Goal: Book appointment/travel/reservation

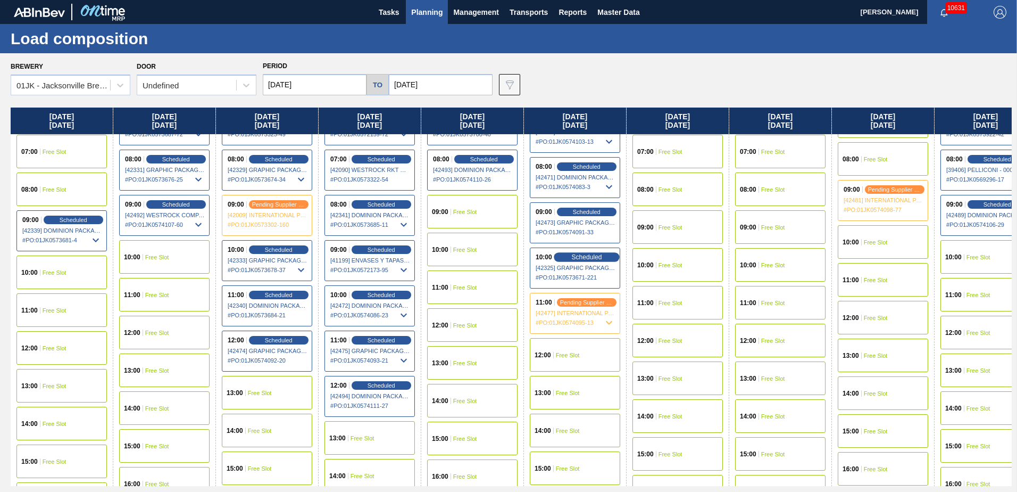
scroll to position [160, 0]
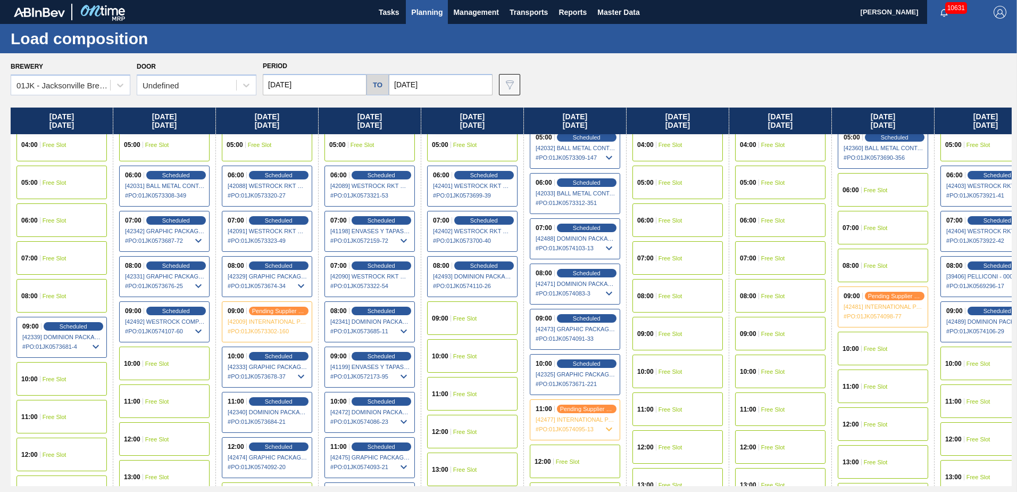
click at [580, 237] on span "[42488] DOMINION PACKAGING, INC. - 0008325026" at bounding box center [576, 238] width 80 height 6
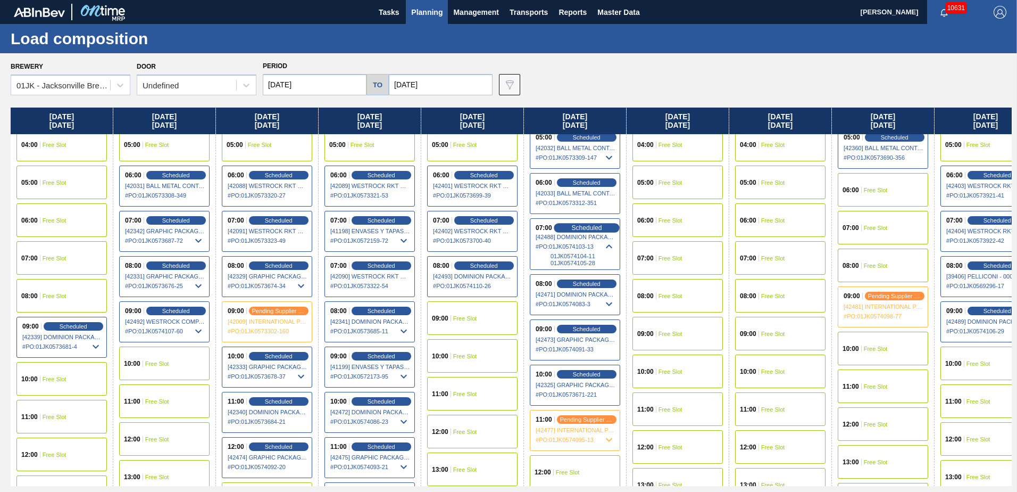
click at [579, 223] on div "Scheduled" at bounding box center [586, 228] width 65 height 10
click at [580, 229] on span "Scheduled" at bounding box center [586, 227] width 30 height 7
click at [582, 251] on span "# PO : 01JK0574103-13" at bounding box center [576, 246] width 80 height 13
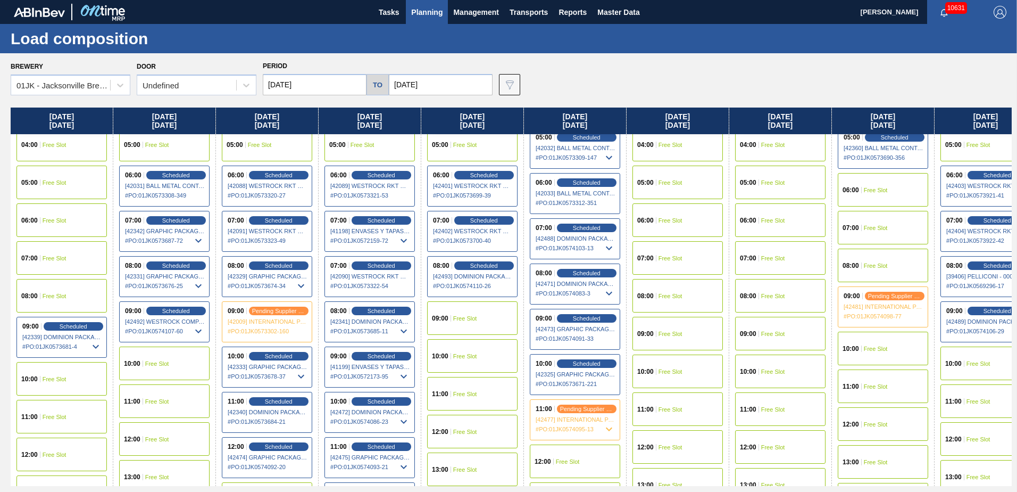
click at [582, 221] on div "07:00 Scheduled [42488] DOMINION PACKAGING, INC. - 0008325026 # PO : 01JK057410…" at bounding box center [575, 238] width 90 height 41
click at [584, 231] on span "Scheduled" at bounding box center [586, 227] width 30 height 7
click at [589, 240] on span "[42488] DOMINION PACKAGING, INC. - 0008325026" at bounding box center [576, 238] width 80 height 6
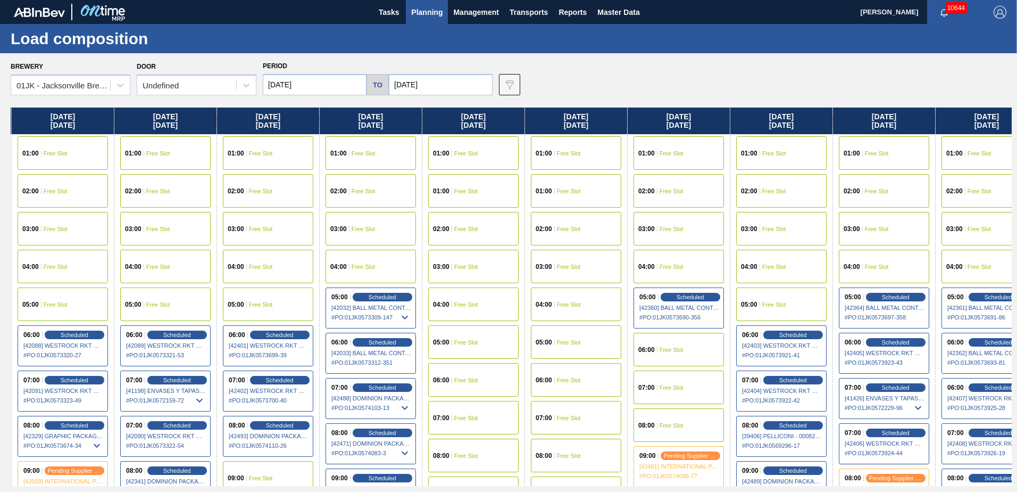
scroll to position [0, 230]
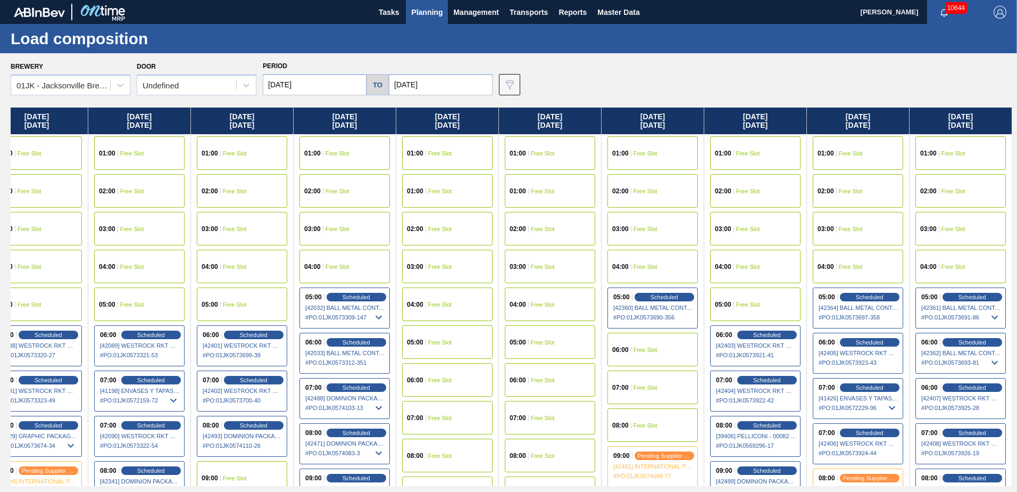
drag, startPoint x: 651, startPoint y: 275, endPoint x: 450, endPoint y: 263, distance: 201.4
click at [450, 263] on div "Sunday 09/07/2025 01:00 Free Slot 01:00 Free Slot 02:00 Free Slot 03:00 Free Sl…" at bounding box center [511, 296] width 1001 height 378
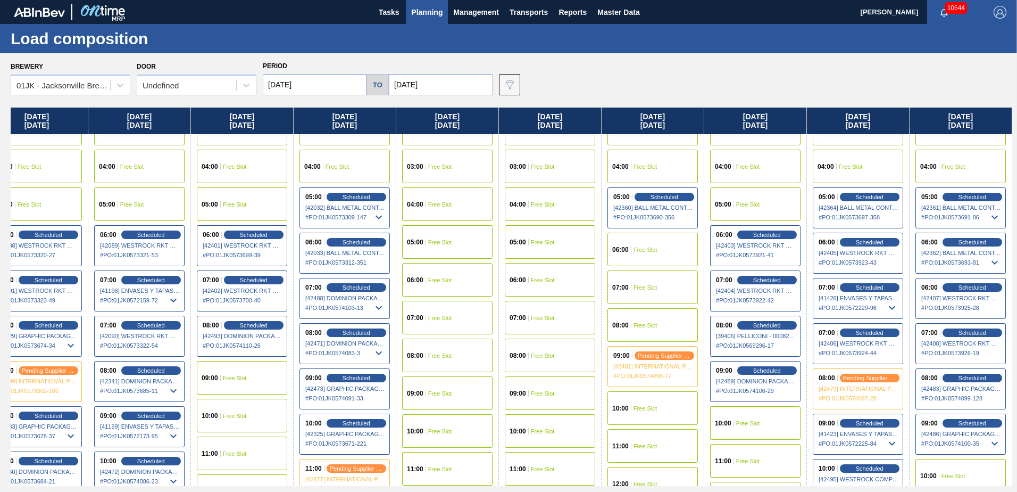
scroll to position [106, 230]
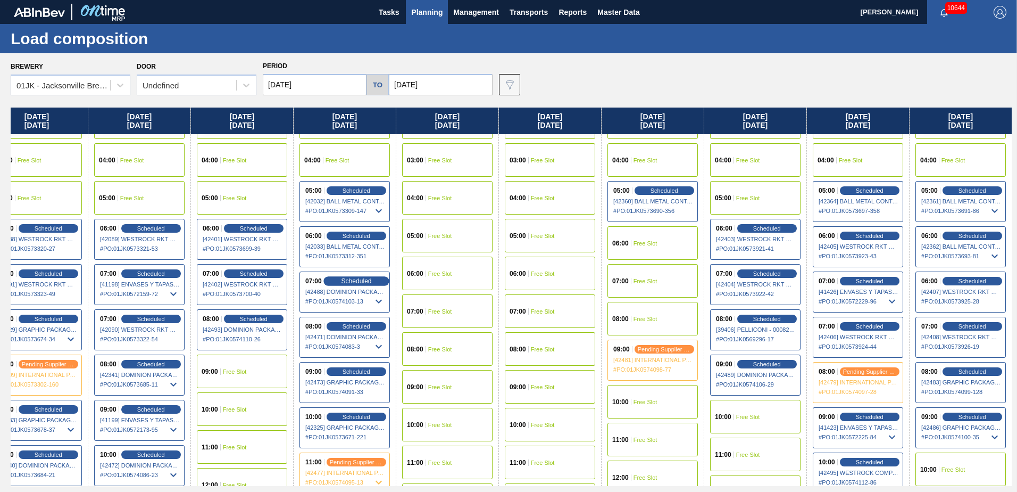
click at [363, 278] on span "Scheduled" at bounding box center [356, 280] width 30 height 7
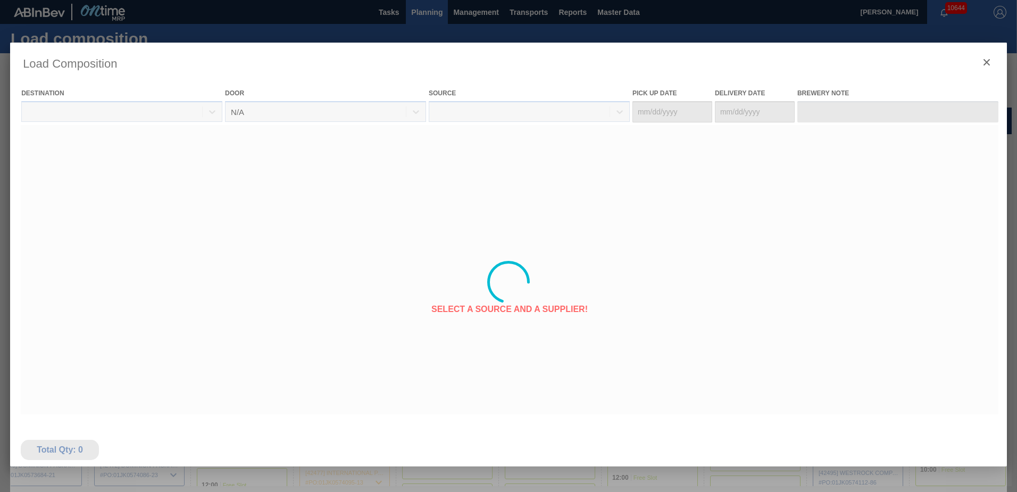
type Date "[DATE]"
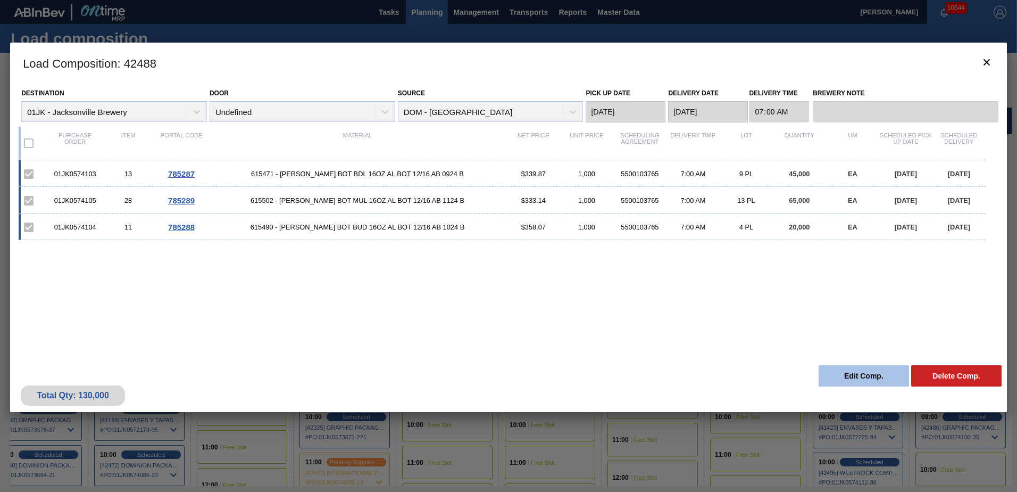
click at [840, 367] on button "Edit Comp." at bounding box center [864, 375] width 90 height 21
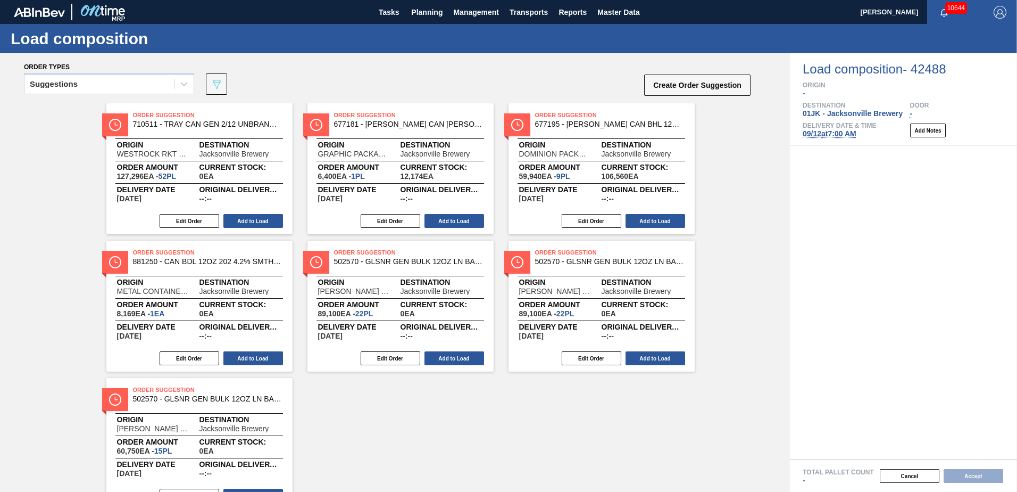
drag, startPoint x: 851, startPoint y: 133, endPoint x: 841, endPoint y: 145, distance: 15.5
click at [851, 133] on span "09/12 at 7:00 AM" at bounding box center [830, 133] width 54 height 9
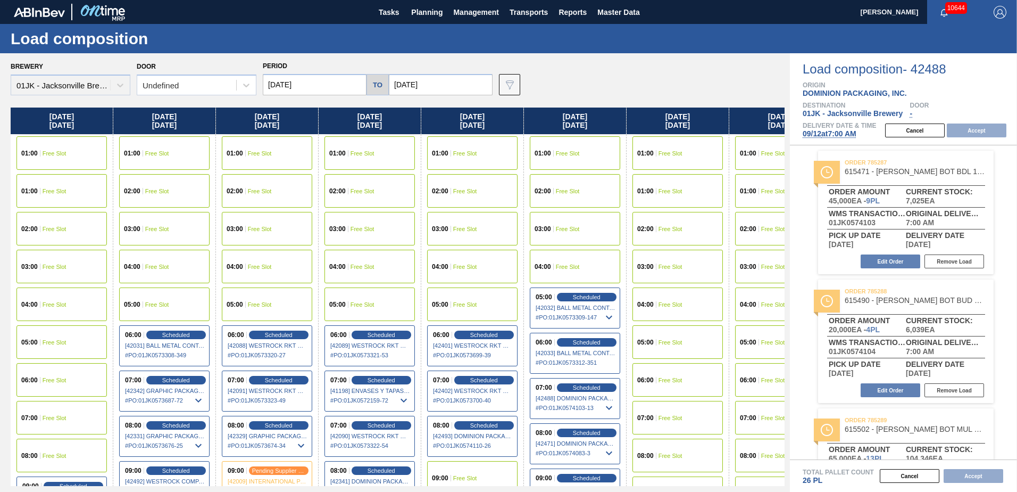
type input "[DATE]"
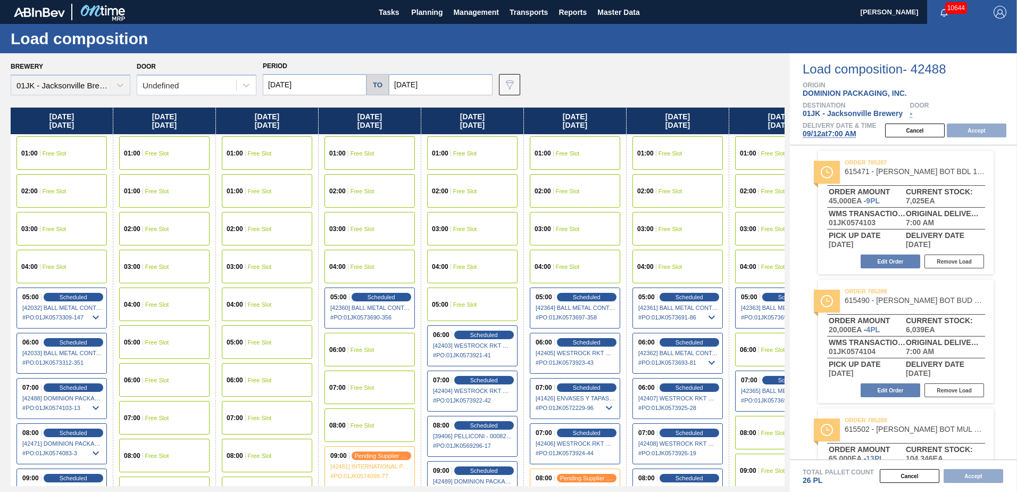
scroll to position [0, 47]
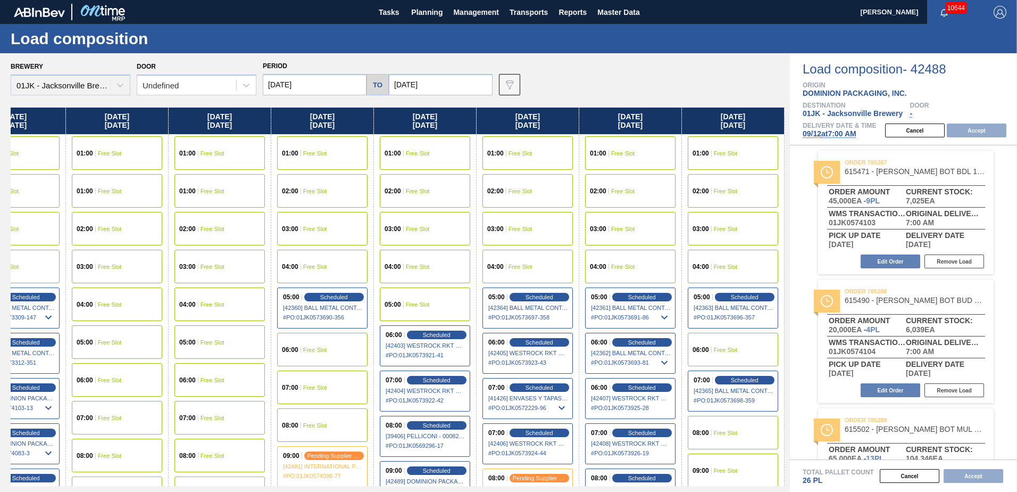
drag, startPoint x: 640, startPoint y: 233, endPoint x: 404, endPoint y: 244, distance: 235.9
click at [404, 244] on div "Friday 09/12/2025 01:00 Free Slot 02:00 Free Slot 03:00 Free Slot 04:00 Free Sl…" at bounding box center [398, 296] width 774 height 378
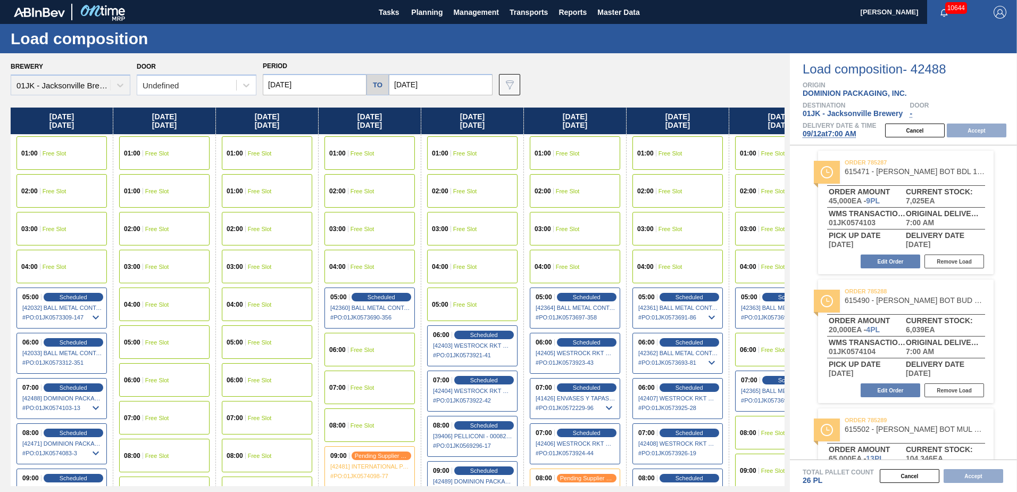
click at [289, 222] on div "Friday 09/12/2025 01:00 Free Slot 02:00 Free Slot 03:00 Free Slot 04:00 Free Sl…" at bounding box center [398, 296] width 774 height 378
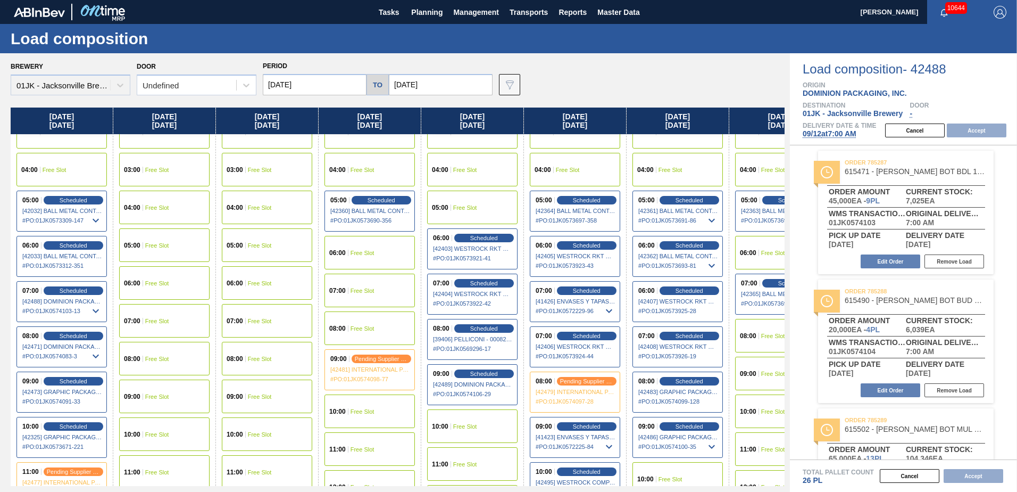
scroll to position [106, 0]
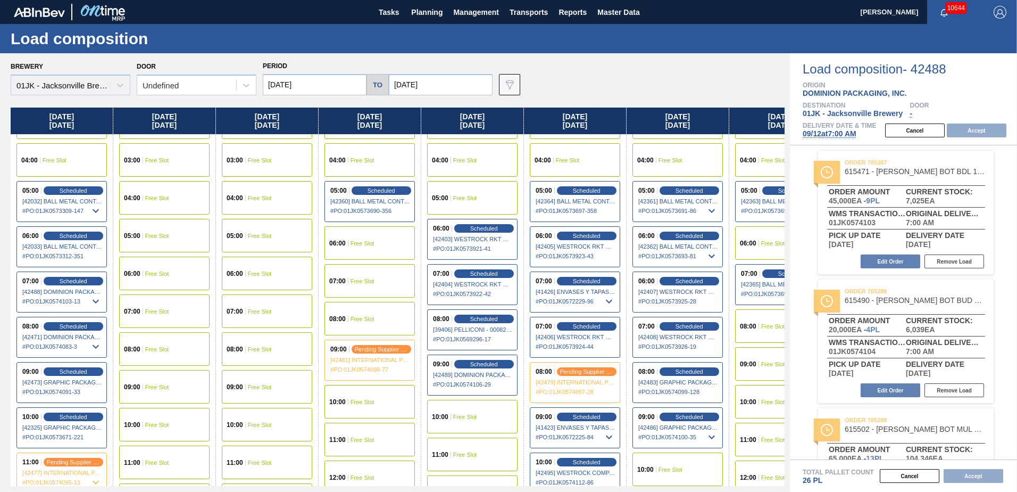
click at [167, 379] on div "09:00 Free Slot" at bounding box center [164, 387] width 90 height 34
click at [975, 131] on button "Accept" at bounding box center [977, 130] width 60 height 14
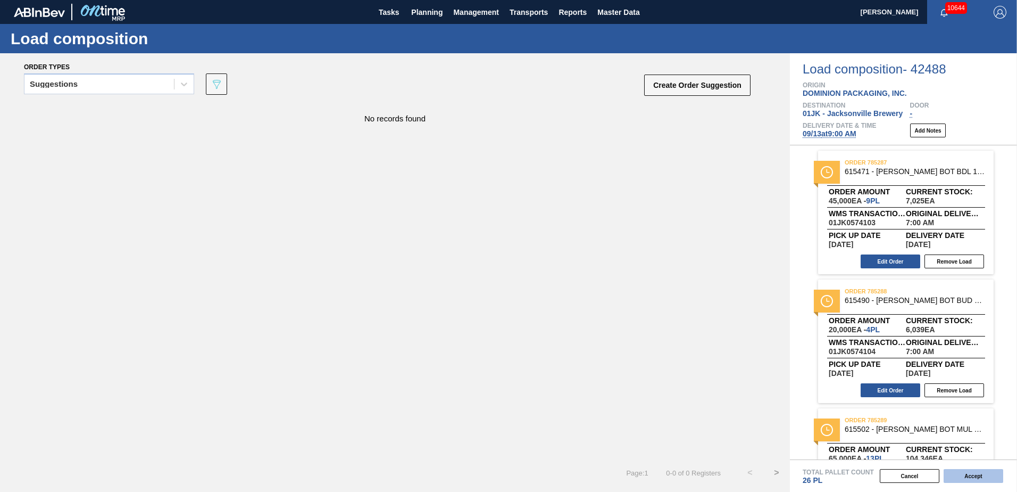
click at [957, 478] on button "Accept" at bounding box center [974, 476] width 60 height 14
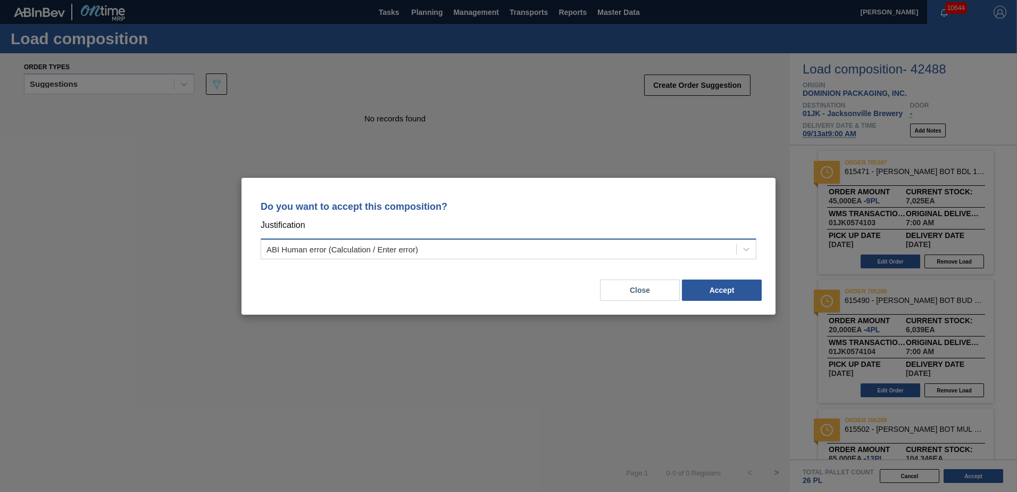
click at [710, 244] on div "ABI Human error (Calculation / Enter error)" at bounding box center [498, 248] width 475 height 15
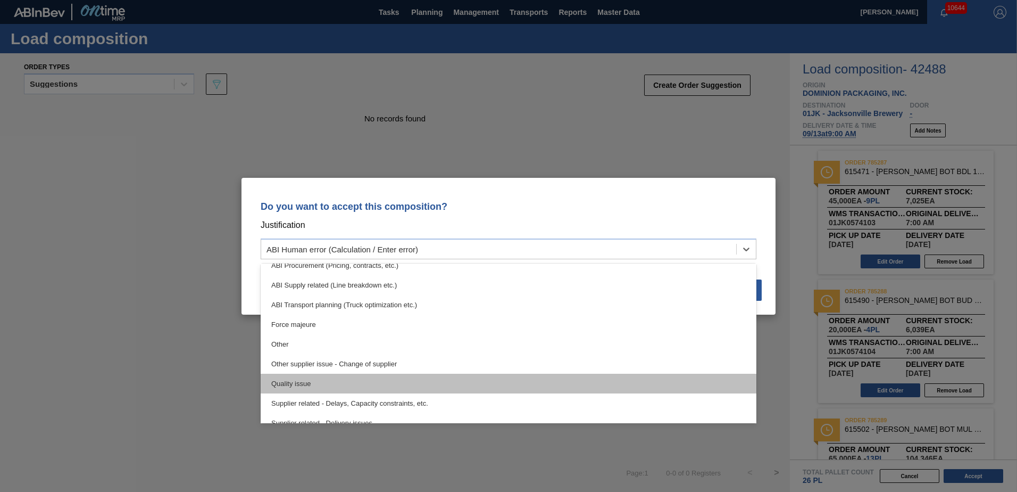
scroll to position [199, 0]
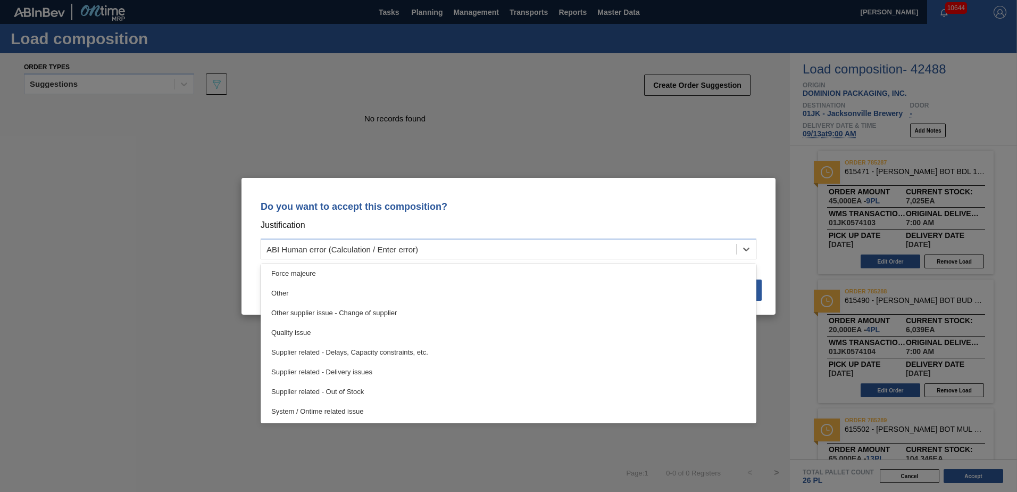
click at [363, 368] on div "Supplier related - Delivery issues" at bounding box center [509, 372] width 496 height 20
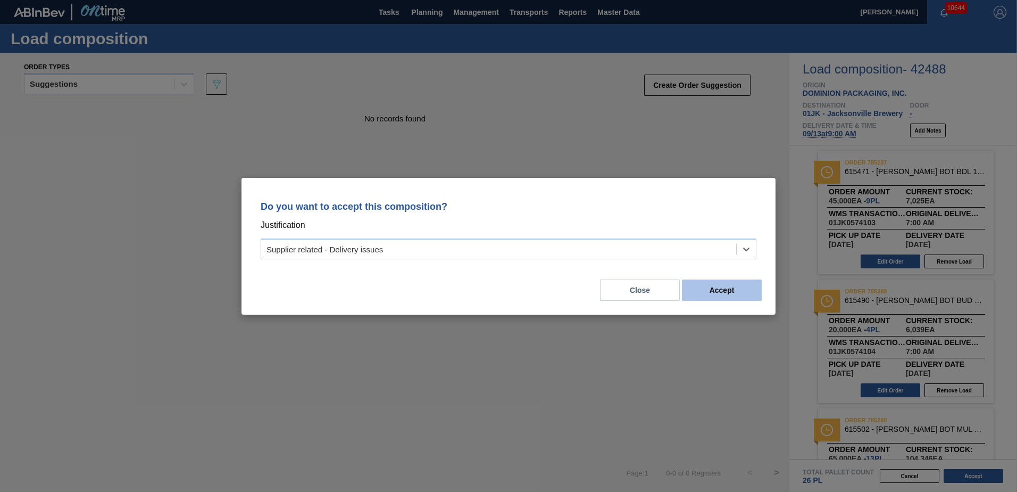
click at [712, 295] on button "Accept" at bounding box center [722, 289] width 80 height 21
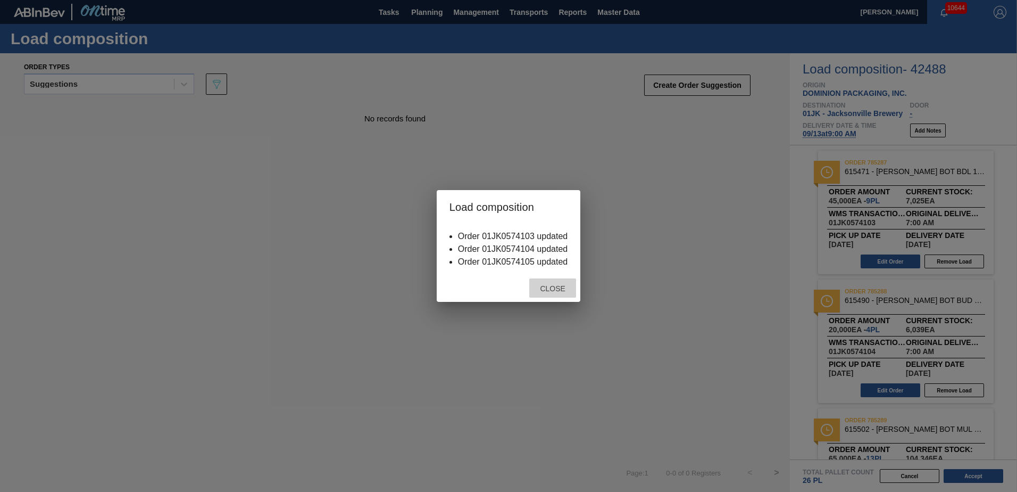
click at [544, 284] on span "Close" at bounding box center [552, 288] width 42 height 9
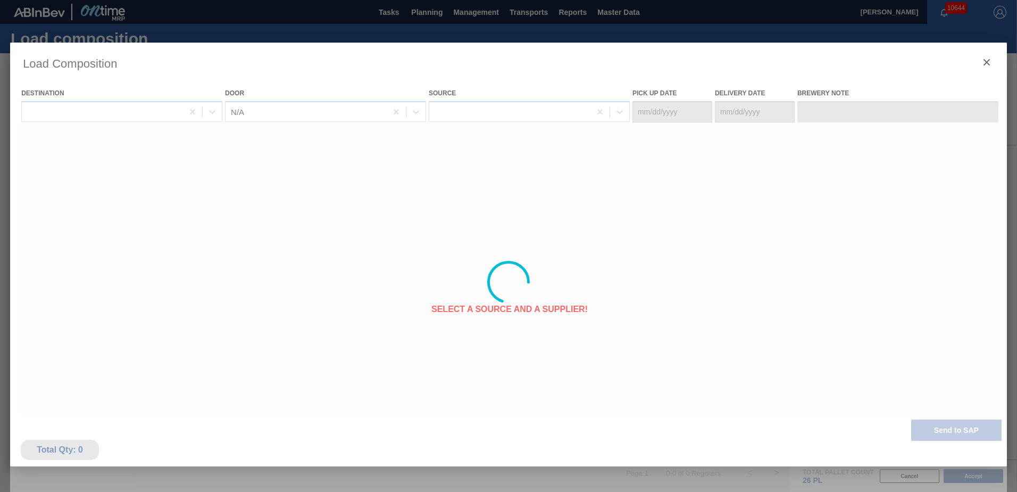
type Date "[DATE]"
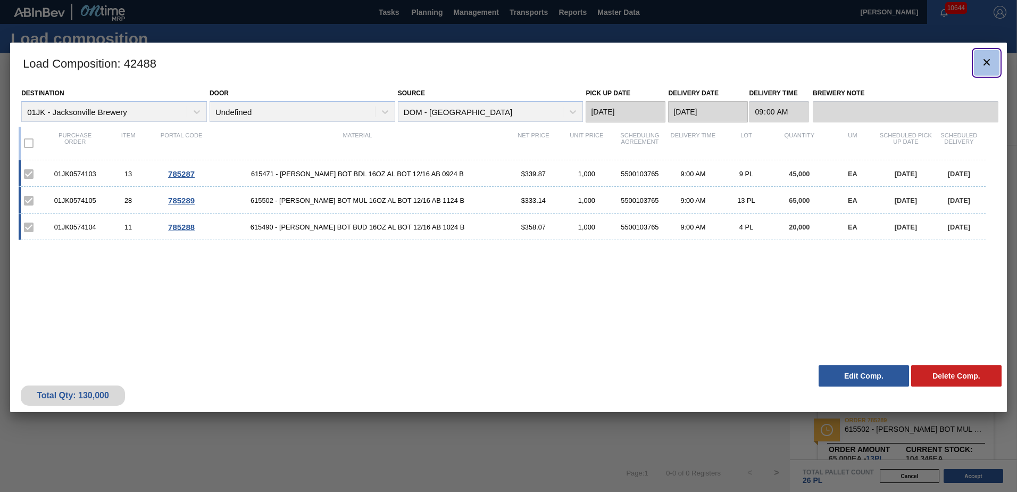
click at [989, 64] on icon "botão de ícone" at bounding box center [987, 62] width 6 height 6
